Goal: Information Seeking & Learning: Learn about a topic

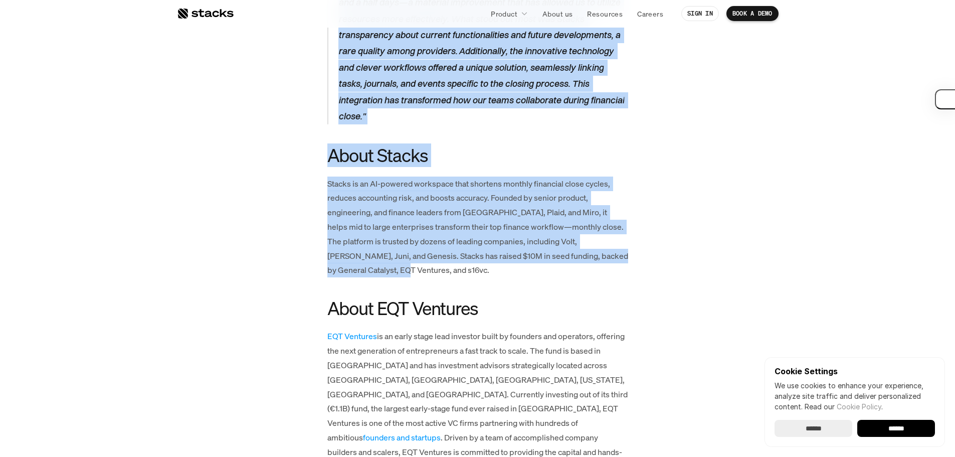
scroll to position [2005, 0]
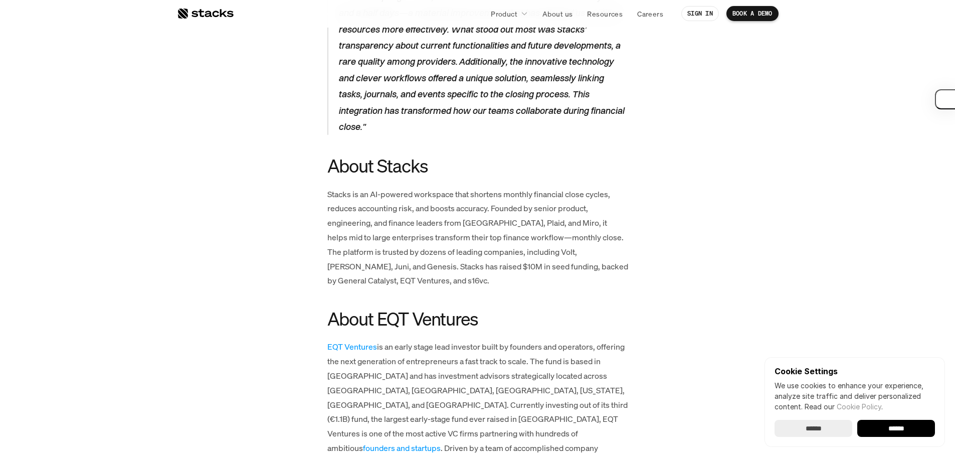
drag, startPoint x: 188, startPoint y: 332, endPoint x: 76, endPoint y: 32, distance: 321.2
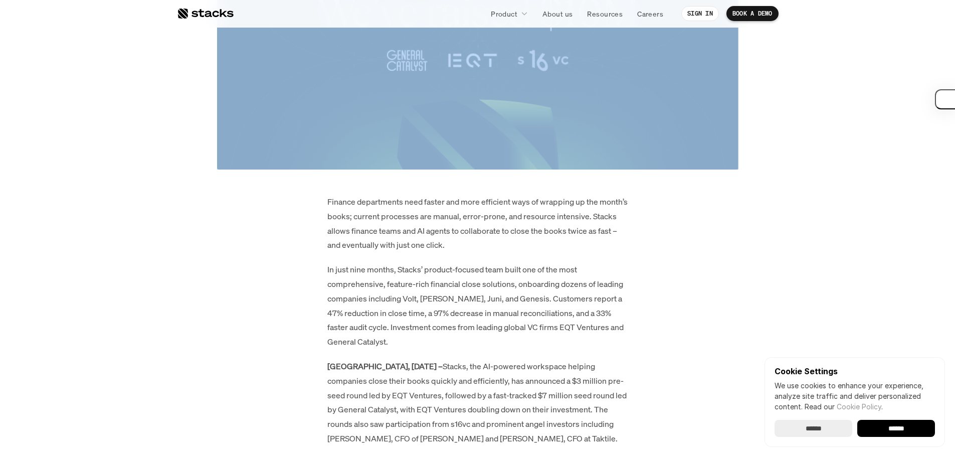
scroll to position [451, 0]
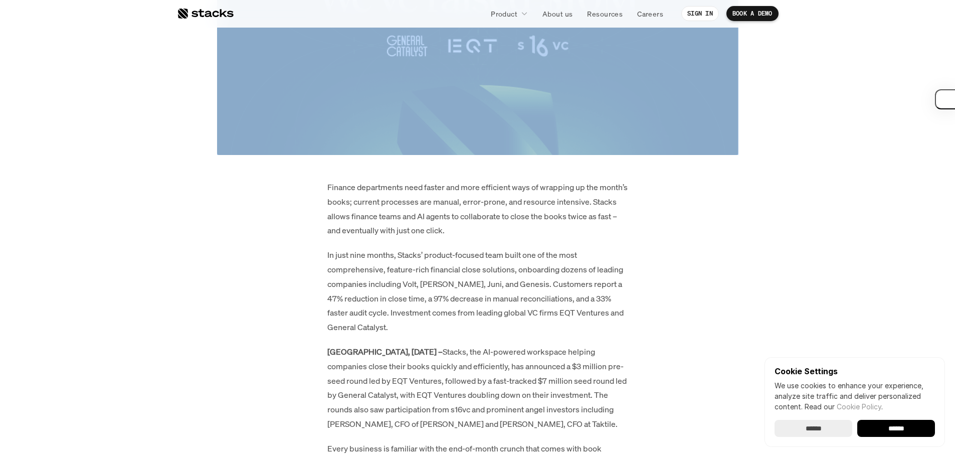
drag, startPoint x: 230, startPoint y: 107, endPoint x: 308, endPoint y: 171, distance: 101.6
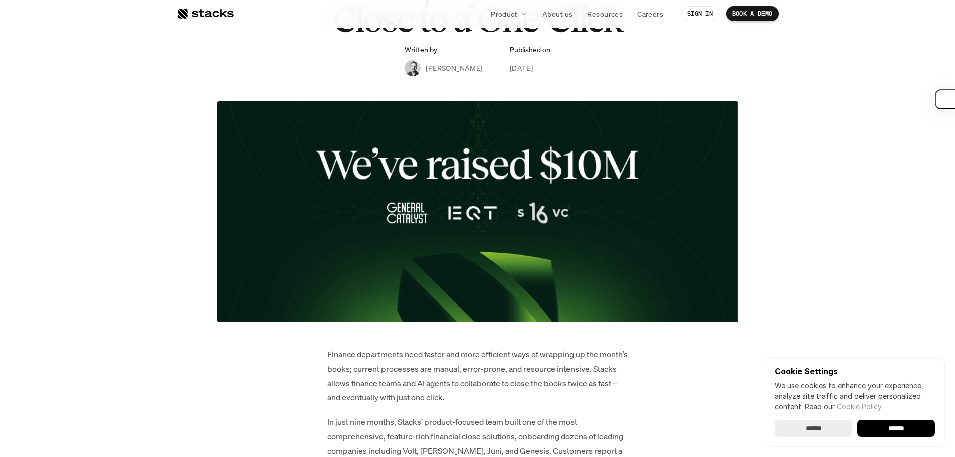
scroll to position [0, 0]
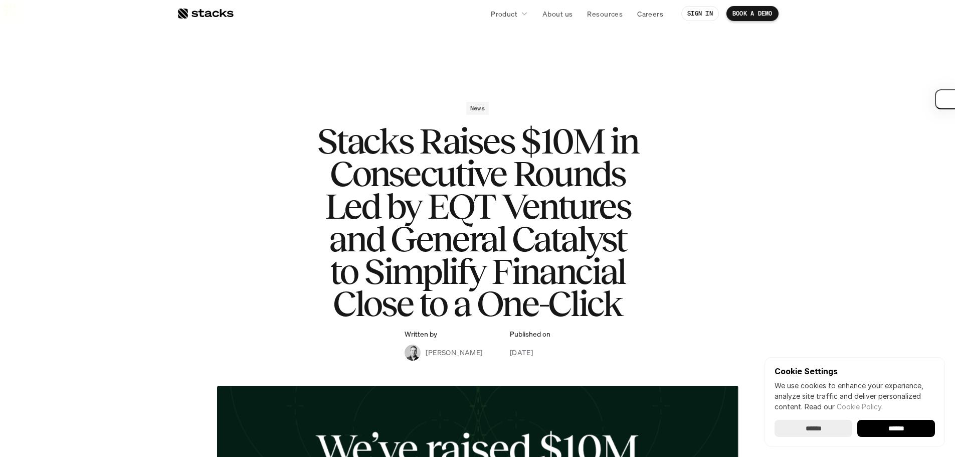
drag, startPoint x: 273, startPoint y: 321, endPoint x: 219, endPoint y: 147, distance: 182.8
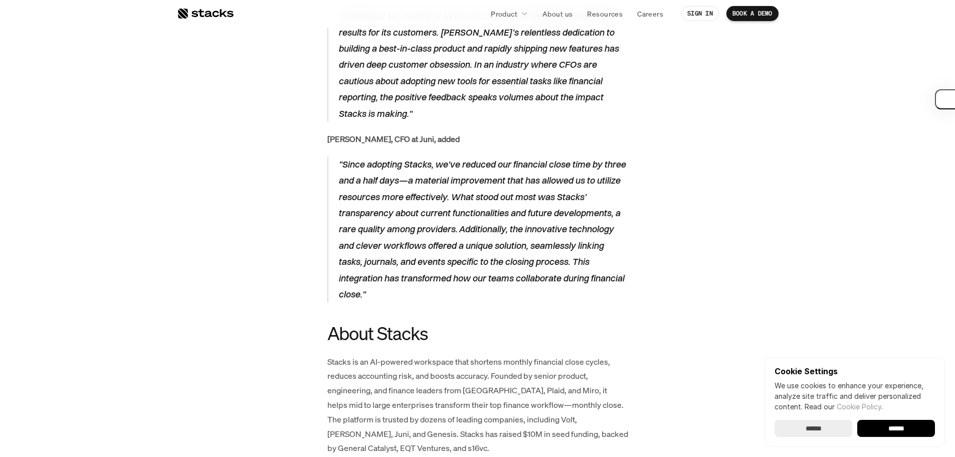
scroll to position [3025, 0]
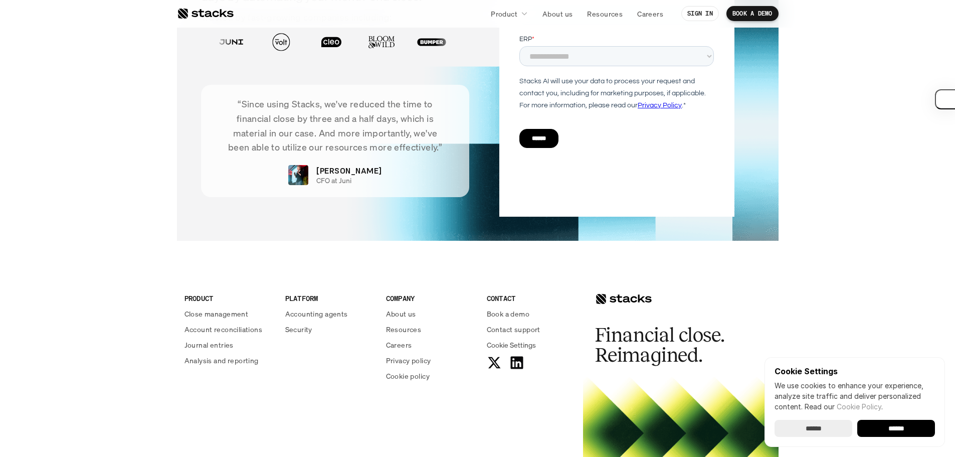
drag, startPoint x: 124, startPoint y: 310, endPoint x: 111, endPoint y: 382, distance: 72.4
click at [516, 355] on icon at bounding box center [516, 362] width 15 height 15
click at [193, 13] on div at bounding box center [205, 14] width 57 height 12
